Goal: Task Accomplishment & Management: Use online tool/utility

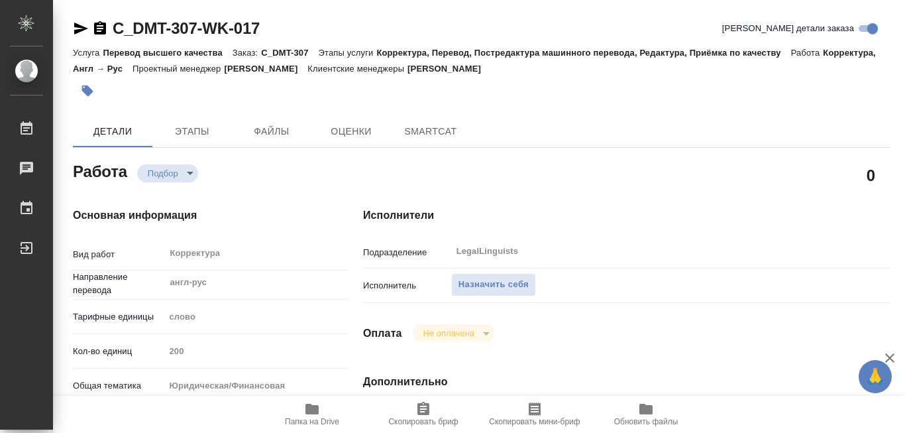
type textarea "x"
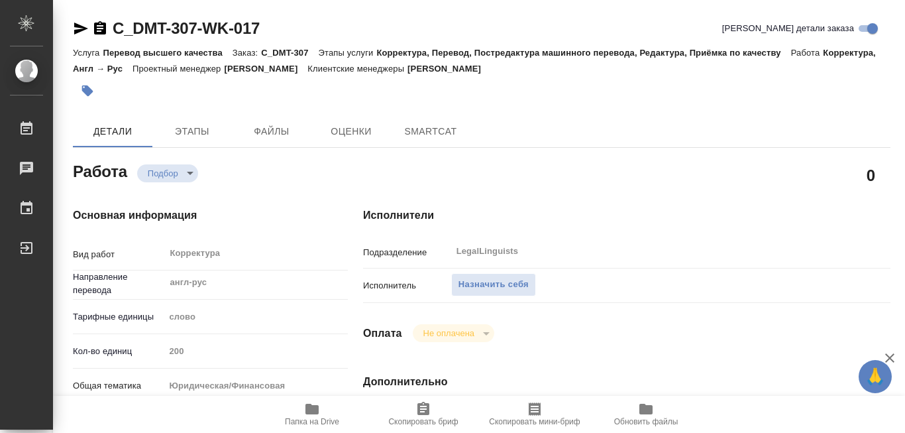
type textarea "x"
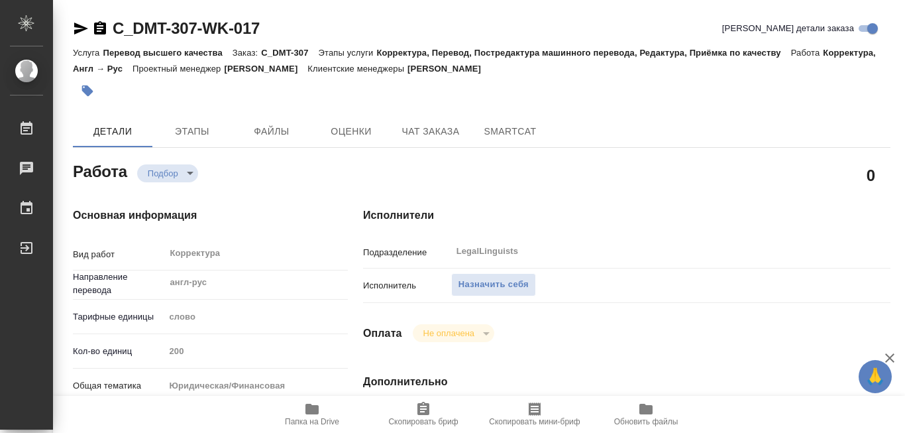
type textarea "x"
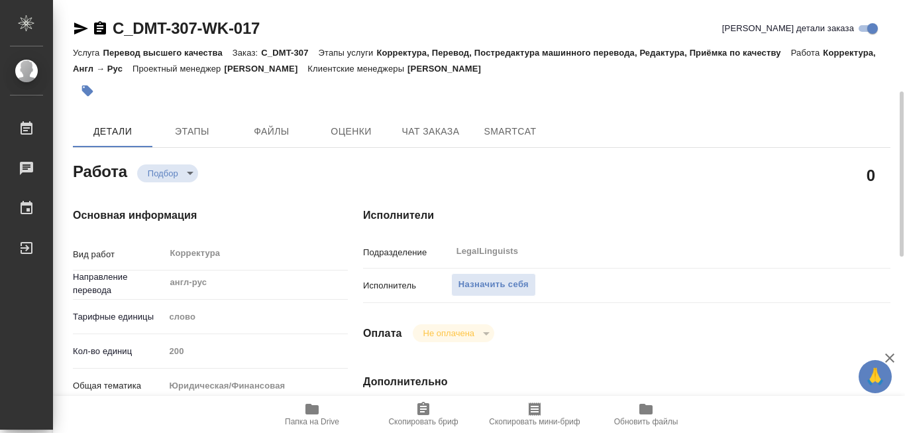
scroll to position [66, 0]
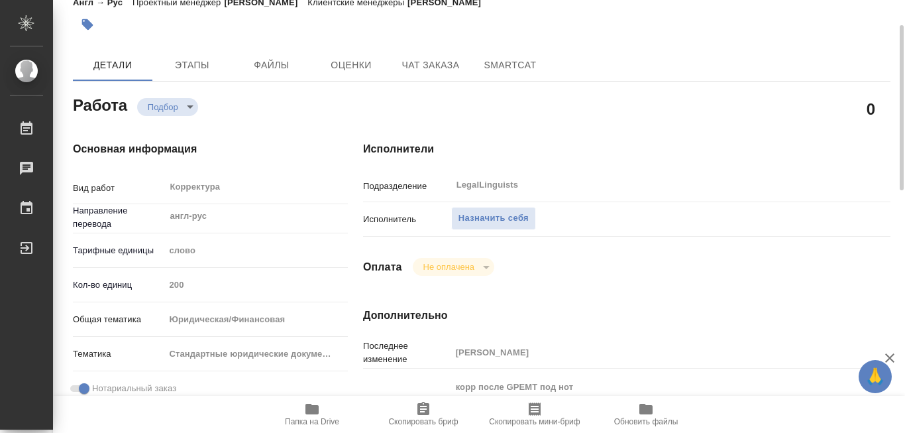
type textarea "x"
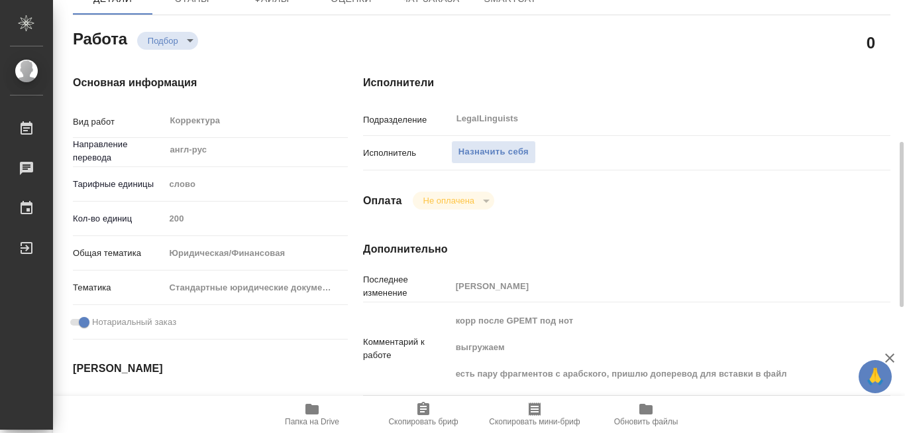
scroll to position [199, 0]
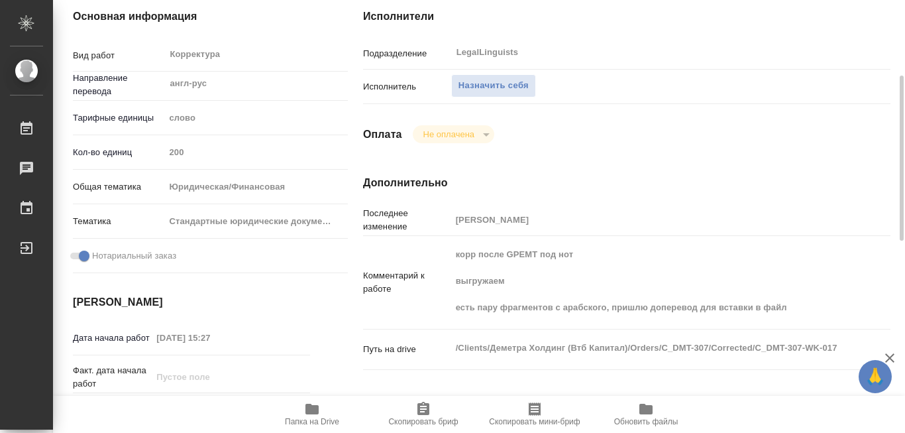
click at [312, 411] on icon "button" at bounding box center [311, 408] width 13 height 11
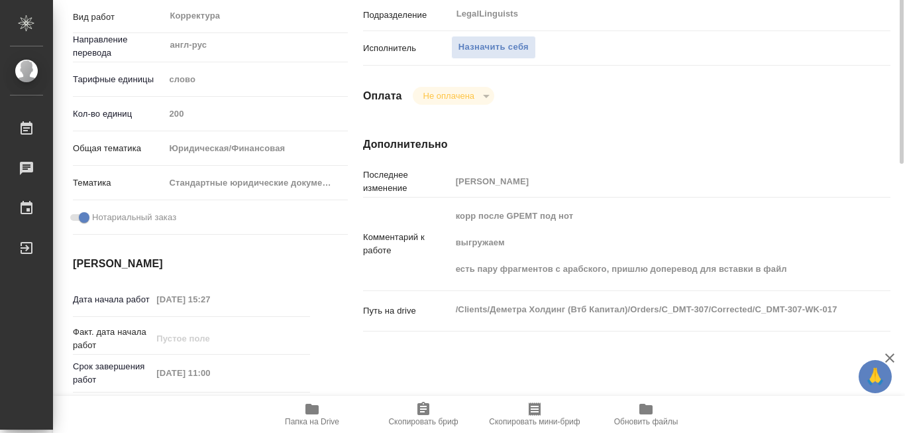
scroll to position [0, 0]
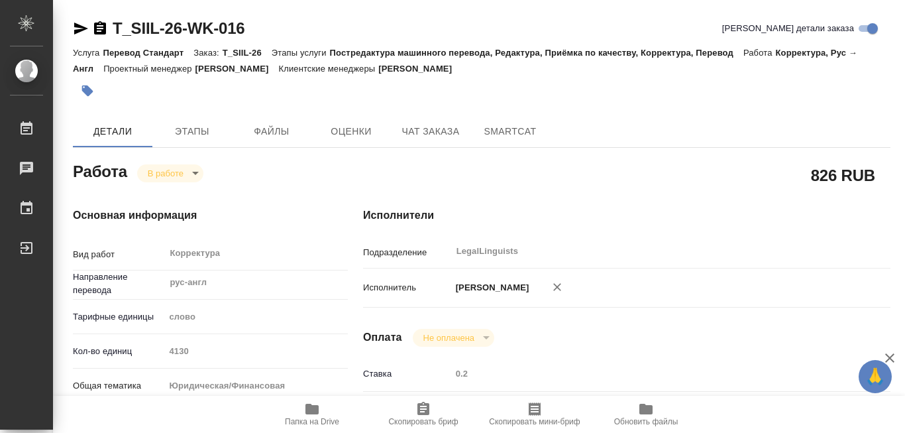
scroll to position [701, 0]
